Goal: Task Accomplishment & Management: Use online tool/utility

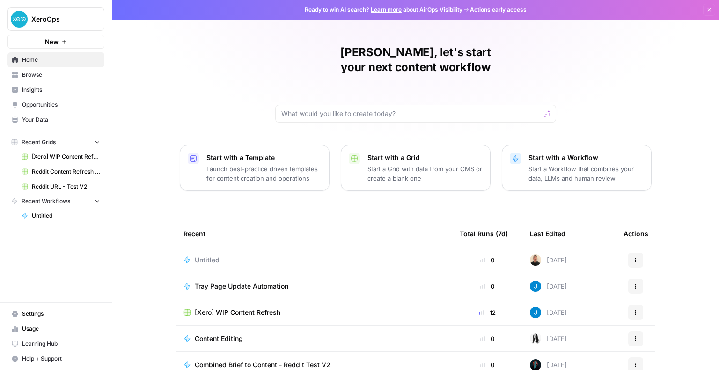
click at [199, 256] on span "Untitled" at bounding box center [207, 260] width 25 height 9
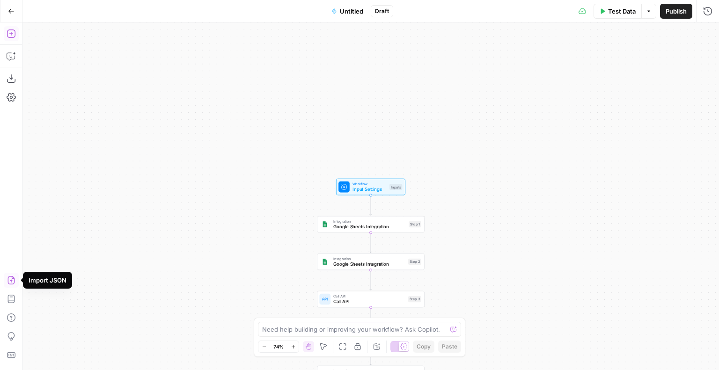
click at [11, 36] on icon "button" at bounding box center [11, 33] width 9 height 9
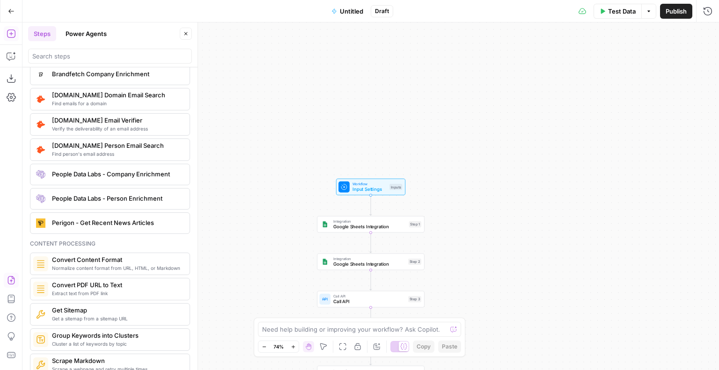
scroll to position [1498, 0]
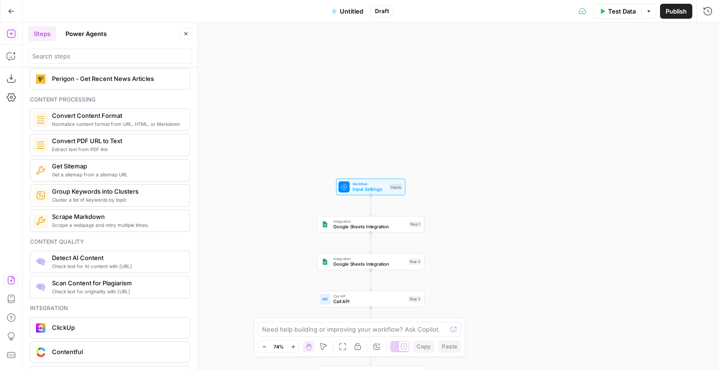
click at [272, 161] on div "Workflow Input Settings Inputs Integration Google Sheets Integration Step 1 Int…" at bounding box center [370, 196] width 697 height 348
